Goal: Information Seeking & Learning: Learn about a topic

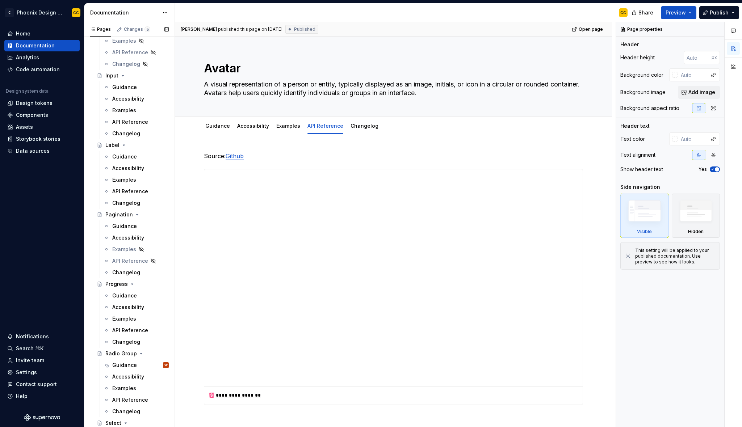
scroll to position [1265, 0]
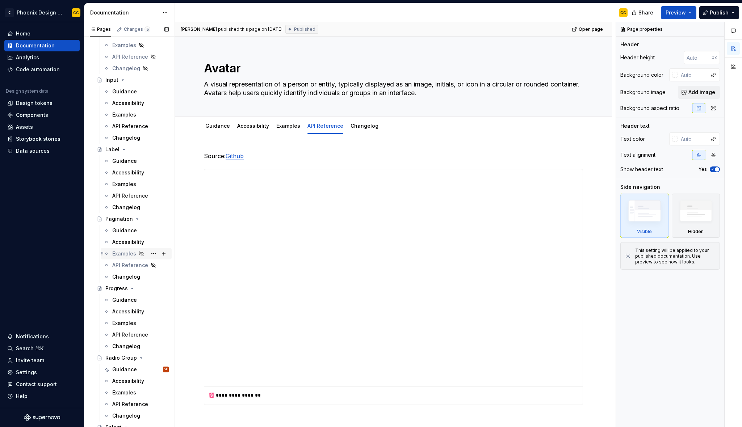
click at [123, 254] on div "Examples" at bounding box center [124, 253] width 24 height 7
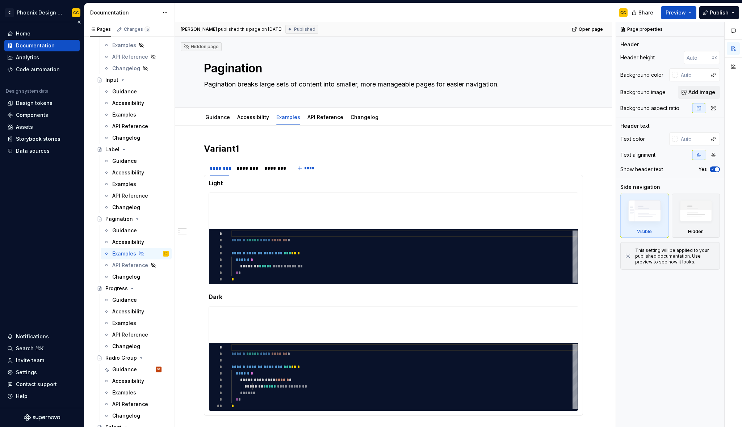
type textarea "*"
